Goal: Task Accomplishment & Management: Manage account settings

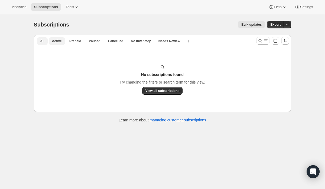
click at [42, 41] on span "All" at bounding box center [42, 41] width 4 height 4
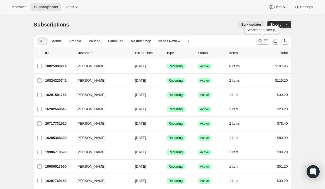
click at [259, 41] on icon "Search and filter results" at bounding box center [259, 40] width 5 height 5
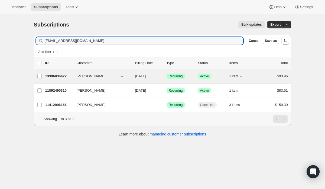
type input "[EMAIL_ADDRESS][DOMAIN_NAME]"
click at [106, 79] on div "13396836422 [PERSON_NAME] [DATE] Success Recurring Success Active 1 item $93.96" at bounding box center [166, 77] width 243 height 8
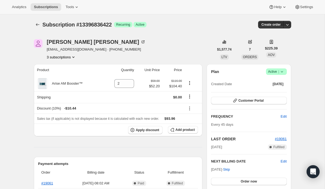
click at [71, 55] on button "3 subscriptions" at bounding box center [62, 56] width 30 height 5
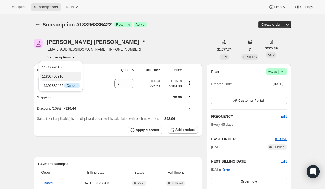
click at [67, 76] on span "11892490310" at bounding box center [61, 76] width 38 height 5
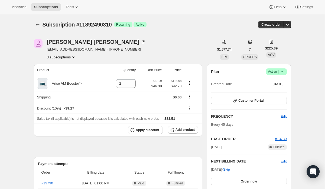
click at [72, 57] on button "3 subscriptions" at bounding box center [62, 56] width 30 height 5
click at [72, 66] on span "11412996166" at bounding box center [61, 67] width 38 height 5
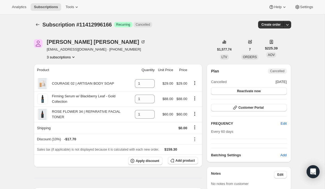
click at [71, 58] on button "3 subscriptions" at bounding box center [62, 56] width 30 height 5
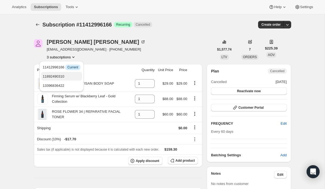
click at [68, 76] on span "11892490310" at bounding box center [62, 76] width 38 height 5
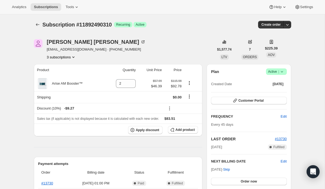
click at [69, 57] on button "3 subscriptions" at bounding box center [62, 56] width 30 height 5
click at [71, 85] on span "13396836422" at bounding box center [61, 85] width 38 height 5
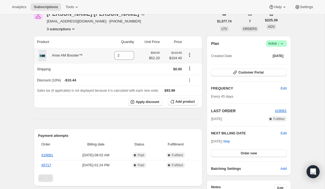
scroll to position [28, 0]
click at [177, 102] on span "Add product" at bounding box center [184, 101] width 19 height 4
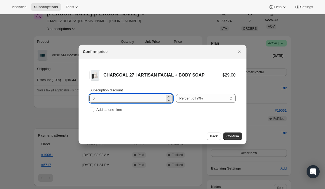
click at [148, 100] on input "0" at bounding box center [126, 98] width 75 height 9
type input "20"
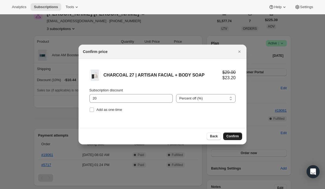
click at [230, 136] on span "Confirm" at bounding box center [232, 136] width 12 height 4
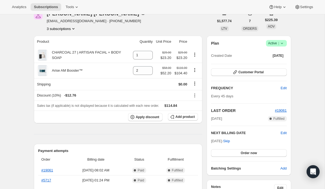
click at [65, 29] on button "3 subscriptions" at bounding box center [62, 28] width 30 height 5
click at [67, 39] on span "11412996166" at bounding box center [61, 38] width 38 height 5
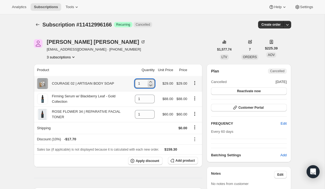
click at [149, 86] on icon at bounding box center [150, 85] width 5 height 5
type input "0"
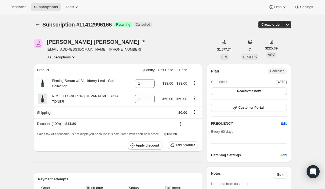
click at [69, 57] on button "3 subscriptions" at bounding box center [62, 56] width 30 height 5
click at [72, 76] on span "11892490310" at bounding box center [62, 76] width 38 height 5
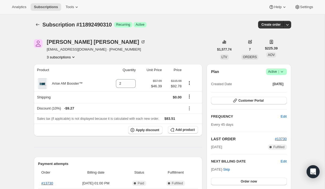
click at [61, 58] on button "3 subscriptions" at bounding box center [62, 56] width 30 height 5
click at [64, 86] on span "13396836422" at bounding box center [53, 86] width 22 height 4
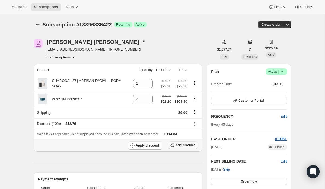
click at [182, 147] on span "Add product" at bounding box center [184, 145] width 19 height 4
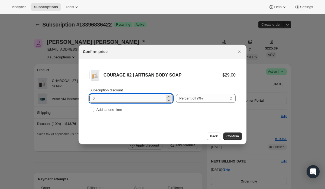
drag, startPoint x: 97, startPoint y: 98, endPoint x: 91, endPoint y: 98, distance: 6.5
click at [91, 98] on input "0" at bounding box center [126, 98] width 75 height 9
type input "20"
click at [235, 136] on span "Confirm" at bounding box center [232, 136] width 12 height 4
